Goal: Transaction & Acquisition: Download file/media

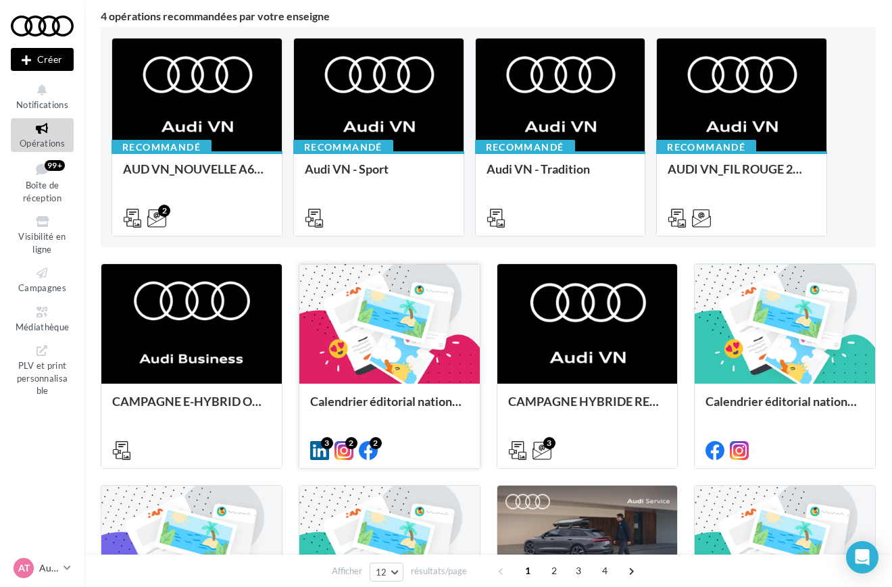
scroll to position [119, 0]
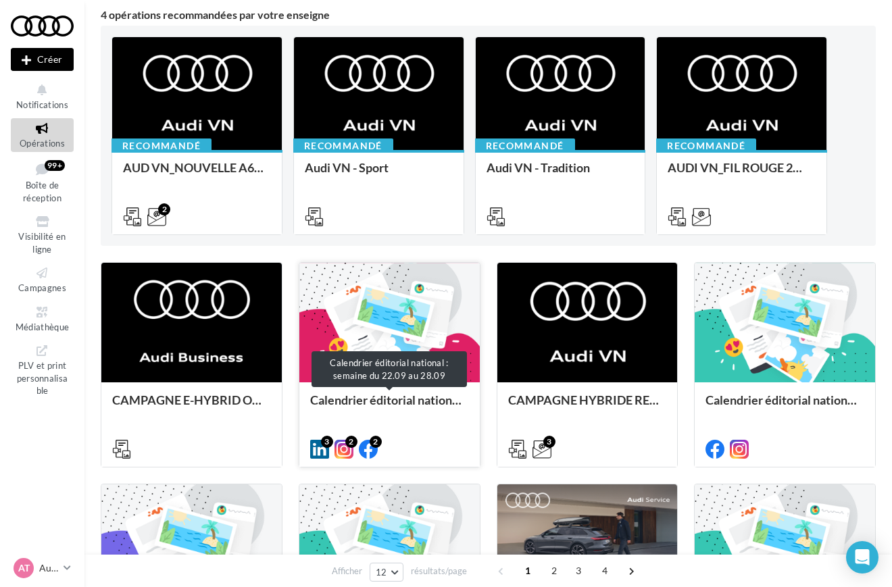
click at [372, 410] on div "Calendrier éditorial national : semaine du 22.09 au 28.09" at bounding box center [389, 406] width 159 height 27
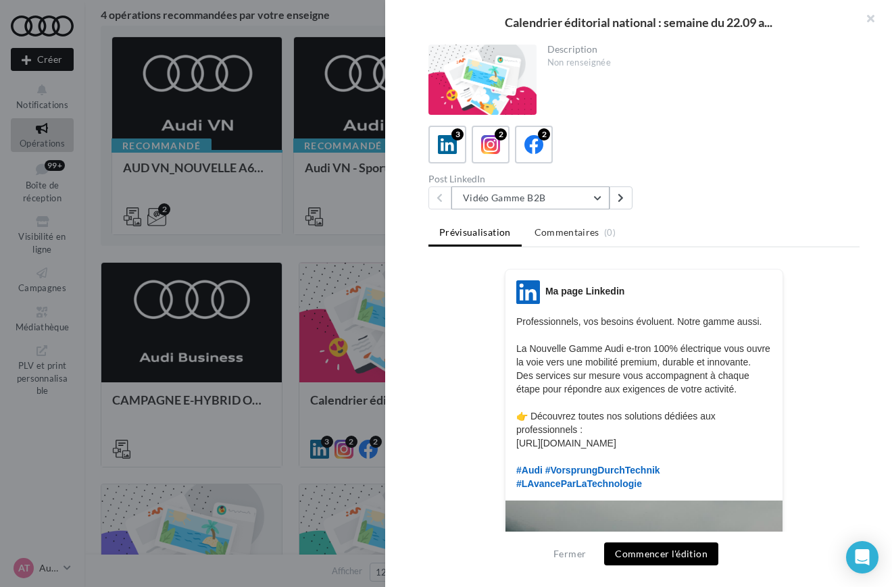
scroll to position [0, 0]
click at [541, 206] on button "Vidéo Gamme B2B" at bounding box center [530, 198] width 158 height 23
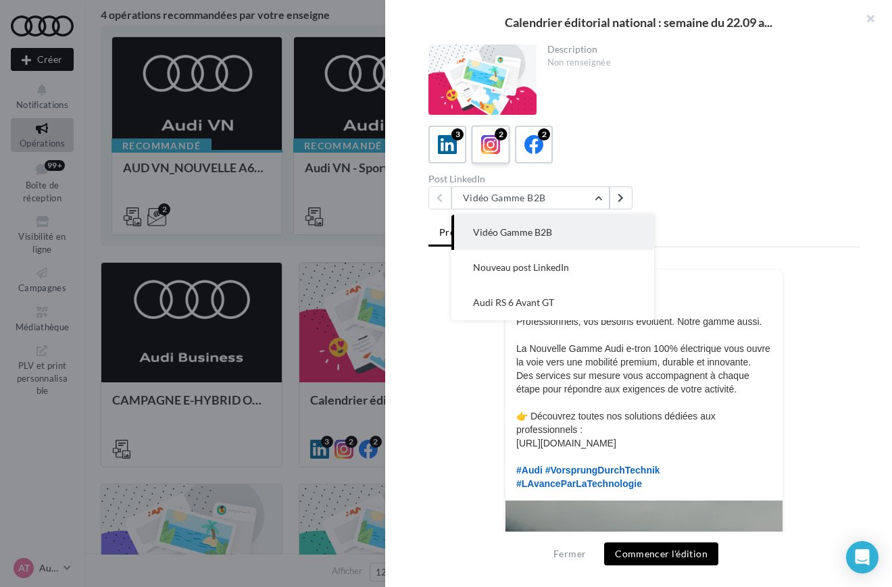
click at [497, 139] on div "2" at bounding box center [501, 134] width 12 height 12
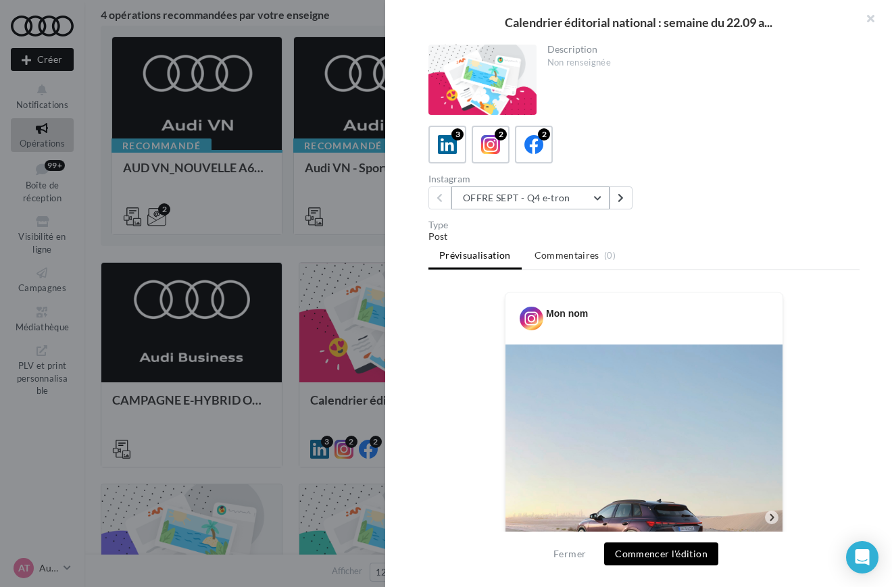
click at [526, 197] on button "OFFRE SEPT - Q4 e-tron" at bounding box center [530, 198] width 158 height 23
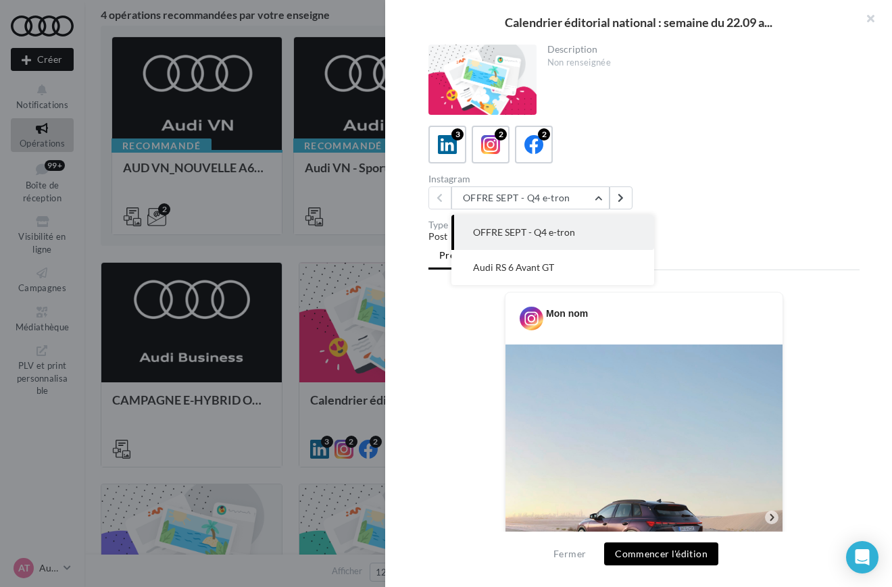
click at [666, 183] on div "Instagram OFFRE SEPT - Q4 e-tron OFFRE SEPT - Q4 e-tron Audi RS 6 Avant GT" at bounding box center [649, 191] width 442 height 35
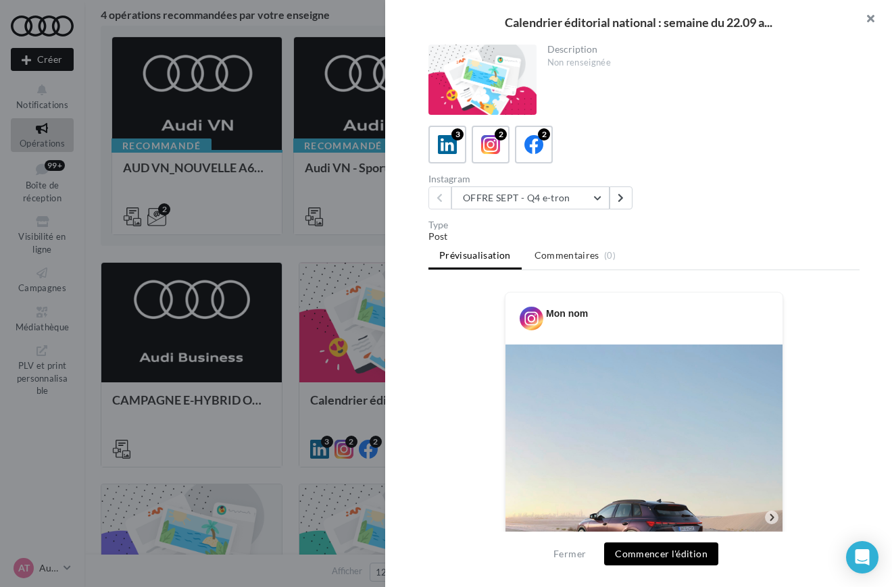
click at [874, 16] on button "button" at bounding box center [865, 20] width 54 height 41
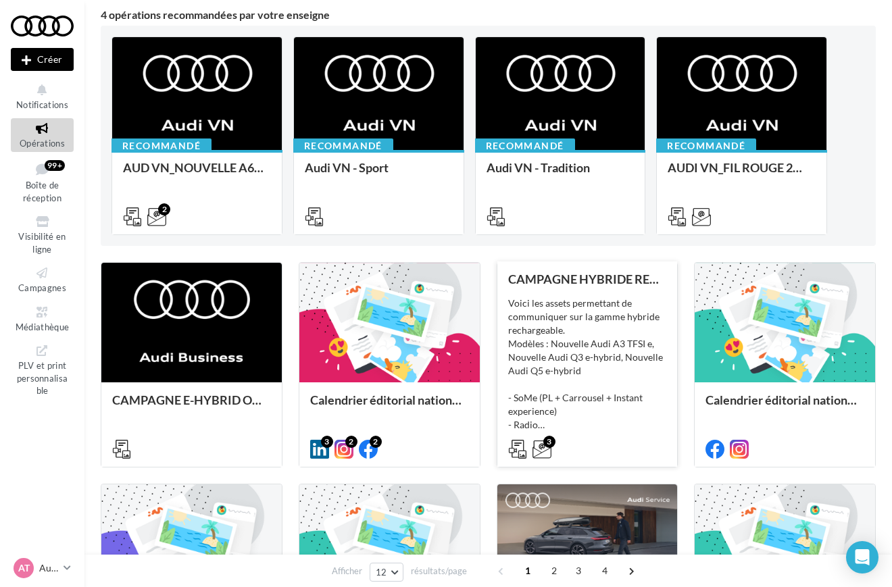
click at [626, 416] on div "Voici les assets permettant de communiquer sur la gamme hybride rechargeable. M…" at bounding box center [587, 364] width 159 height 135
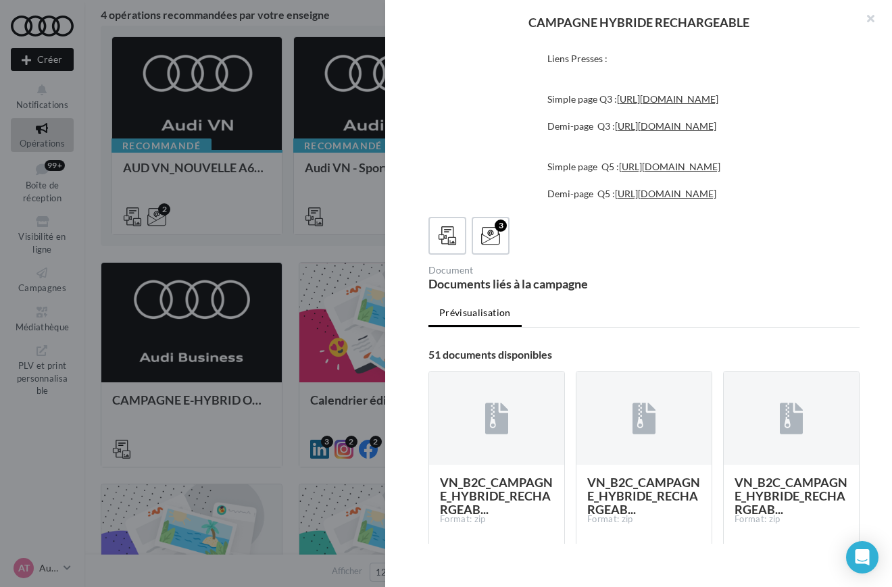
scroll to position [245, 0]
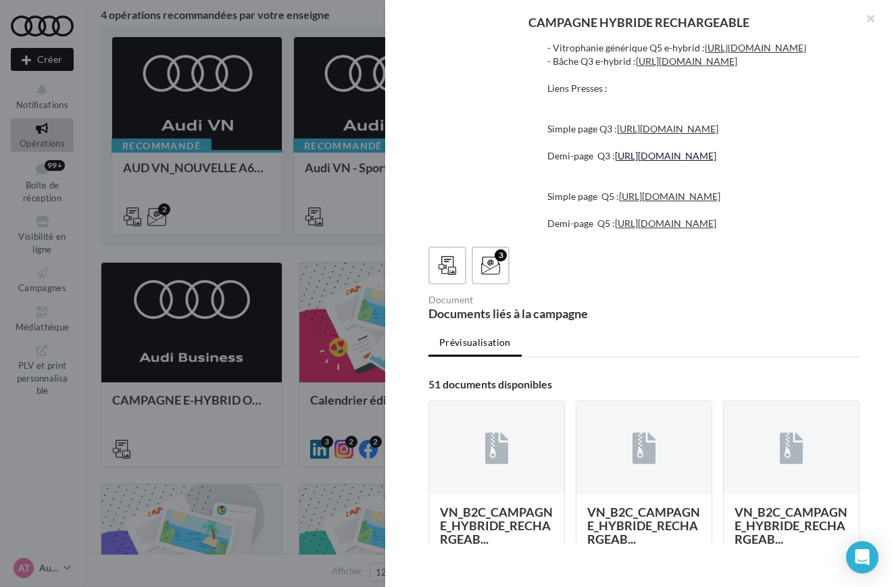
click at [670, 162] on link "[URL][DOMAIN_NAME]" at bounding box center [665, 155] width 101 height 11
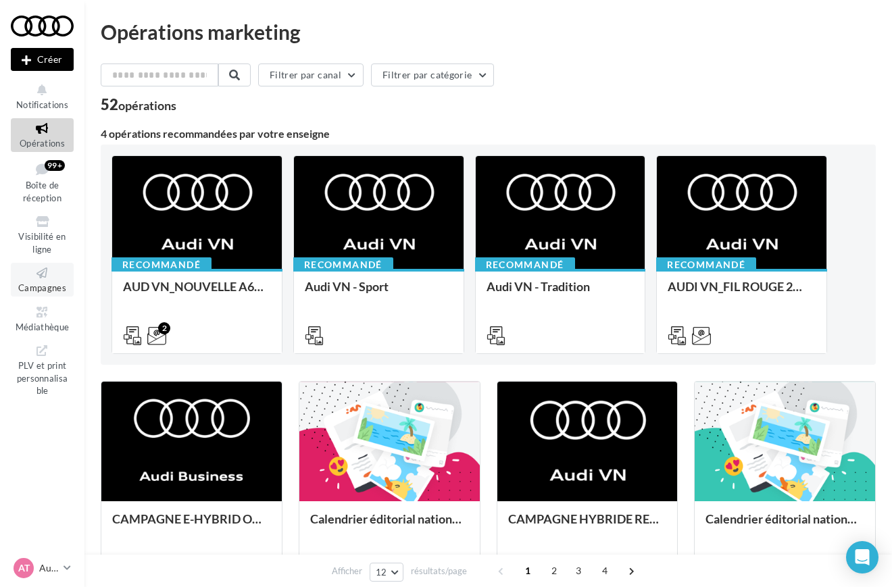
click at [54, 268] on icon at bounding box center [42, 274] width 55 height 16
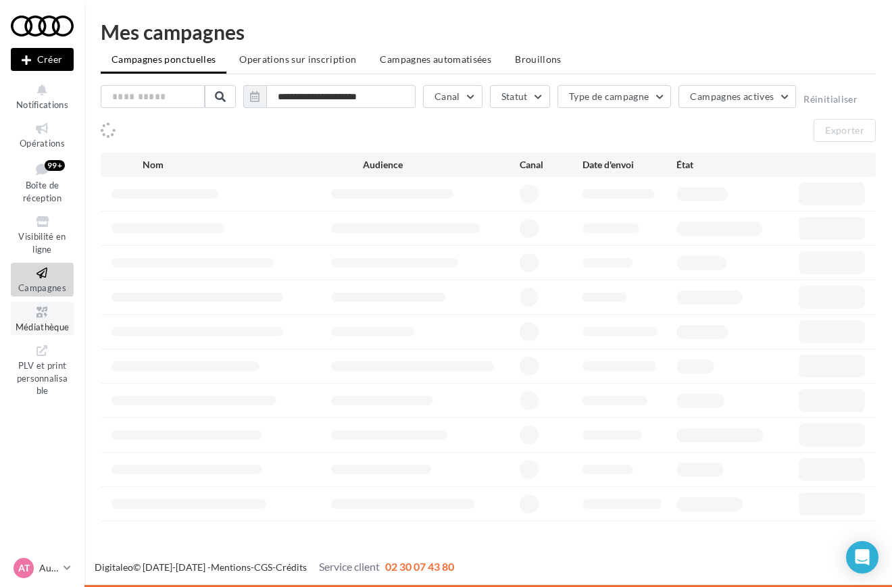
click at [53, 328] on link "Médiathèque" at bounding box center [42, 318] width 63 height 33
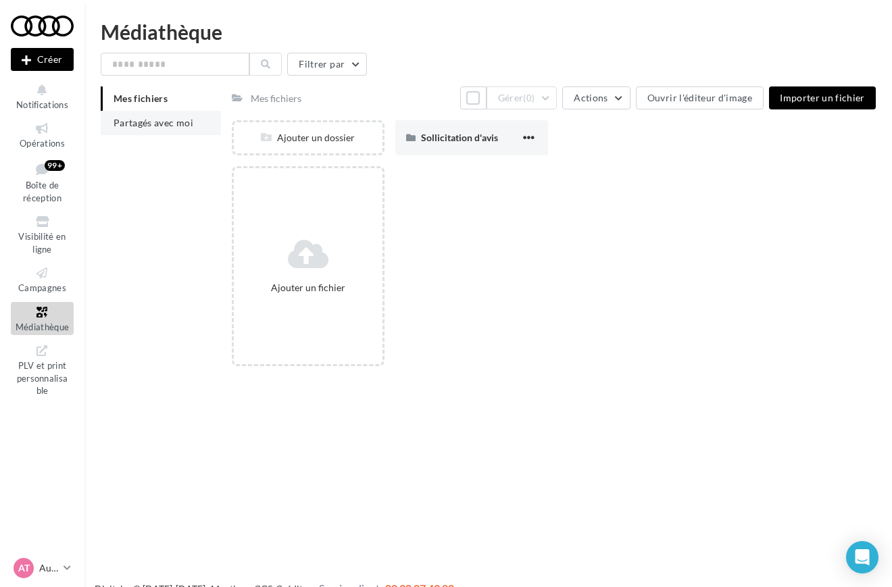
click at [174, 128] on span "Partagés avec moi" at bounding box center [154, 122] width 80 height 11
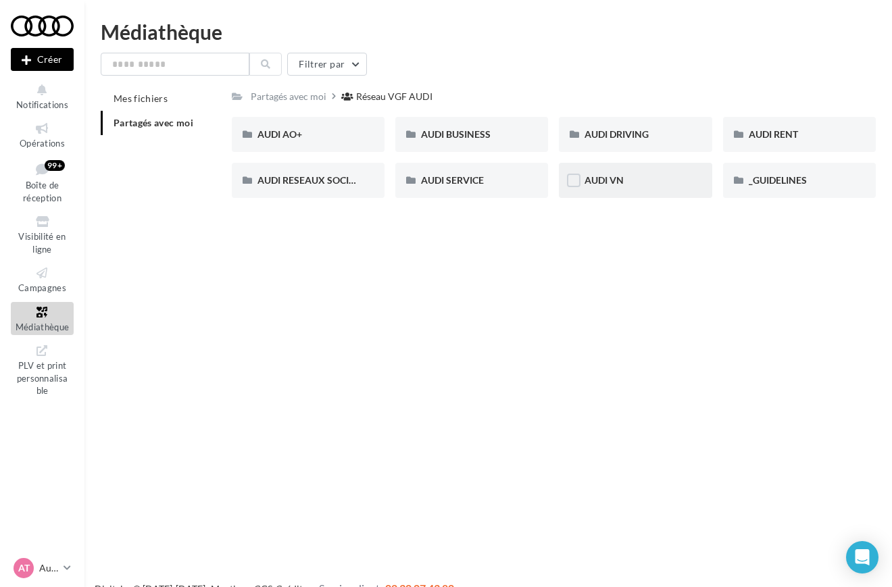
click at [620, 174] on div "AUDI VN" at bounding box center [635, 181] width 101 height 14
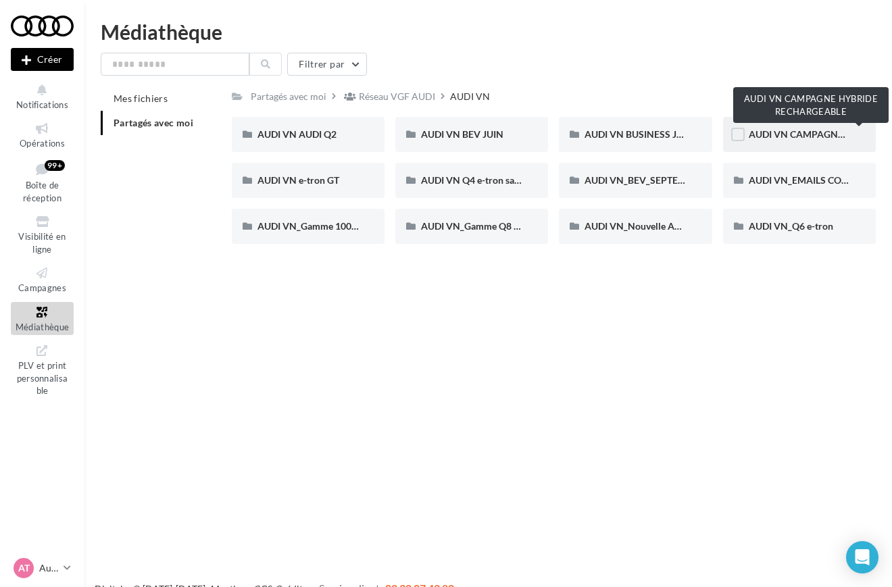
click at [799, 132] on span "AUDI VN CAMPAGNE HYBRIDE RECHARGEABLE" at bounding box center [855, 133] width 212 height 11
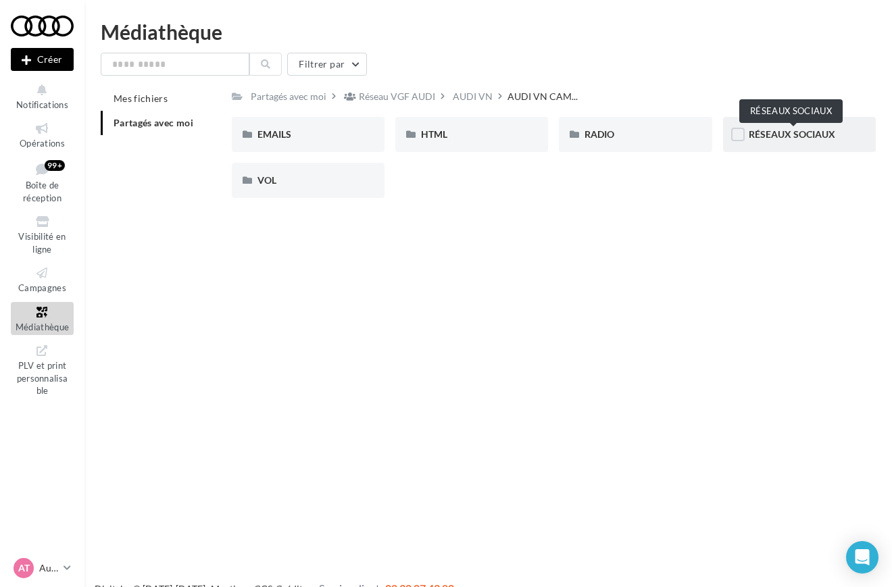
click at [749, 139] on span "RÉSEAUX SOCIAUX" at bounding box center [792, 133] width 86 height 11
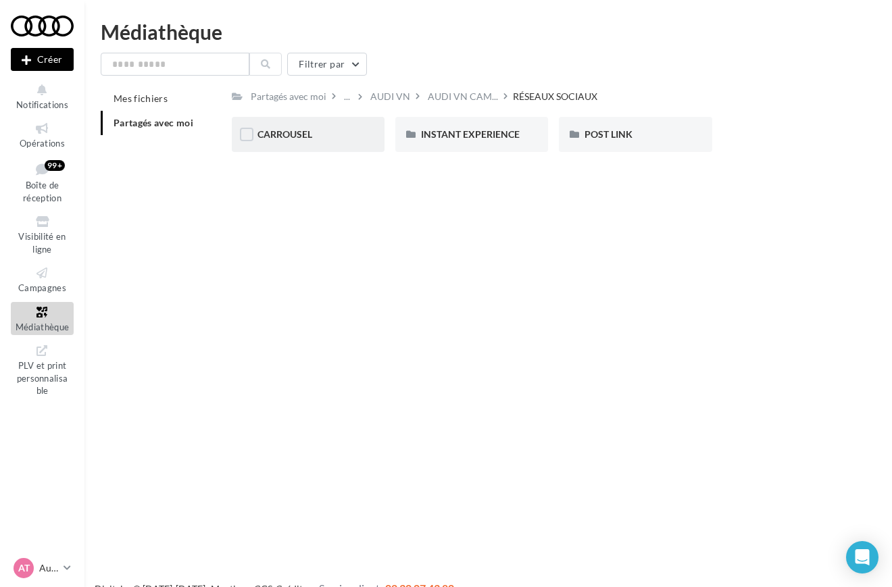
click at [328, 137] on div "CARROUSEL" at bounding box center [307, 135] width 101 height 14
click at [328, 132] on div "A3 TFSI e" at bounding box center [307, 135] width 101 height 14
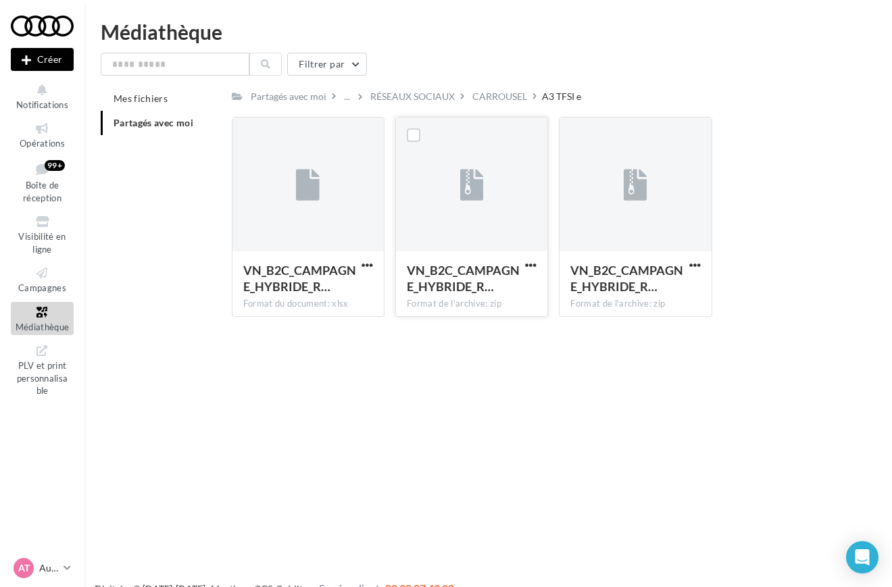
click at [543, 232] on div at bounding box center [471, 185] width 151 height 135
click at [530, 266] on span "button" at bounding box center [530, 264] width 11 height 11
click at [503, 295] on button "Télécharger" at bounding box center [471, 291] width 135 height 35
click at [692, 264] on span "button" at bounding box center [694, 264] width 11 height 11
click at [668, 291] on button "Télécharger" at bounding box center [635, 291] width 135 height 35
